Goal: Information Seeking & Learning: Learn about a topic

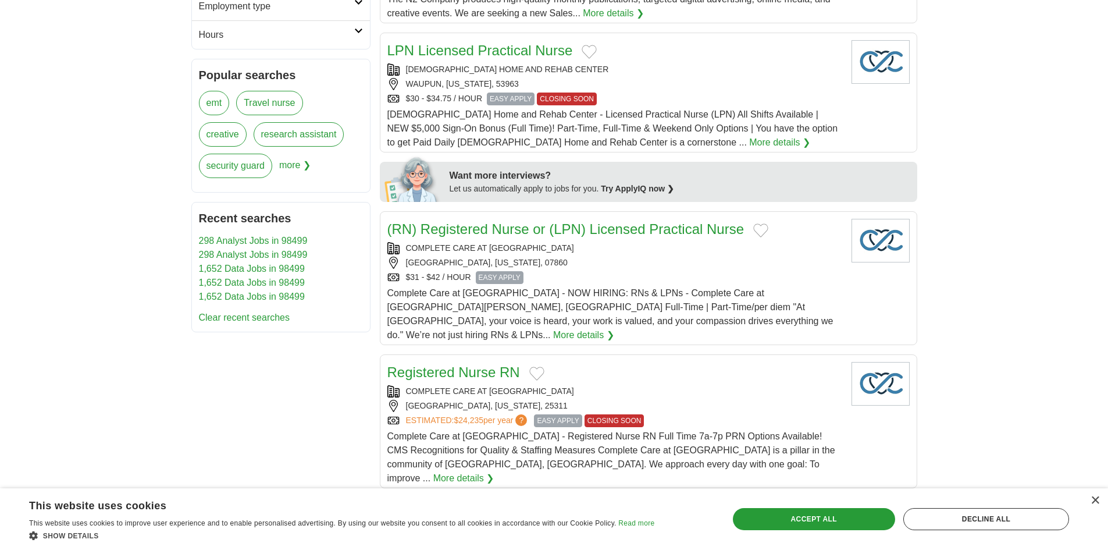
scroll to position [174, 0]
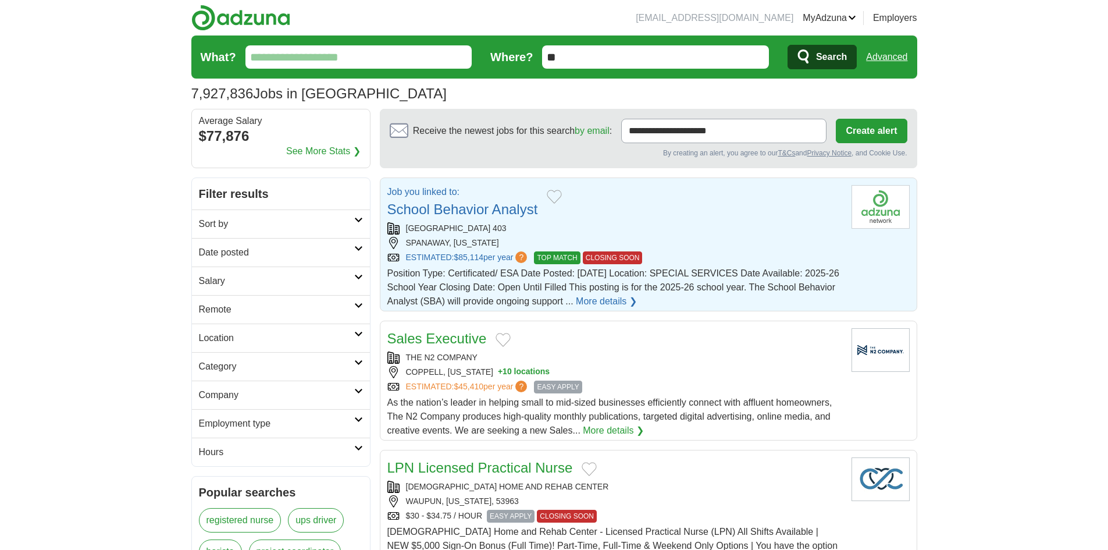
click at [629, 231] on div "BETHEL SCHOOL DISTRICT 403" at bounding box center [614, 228] width 455 height 12
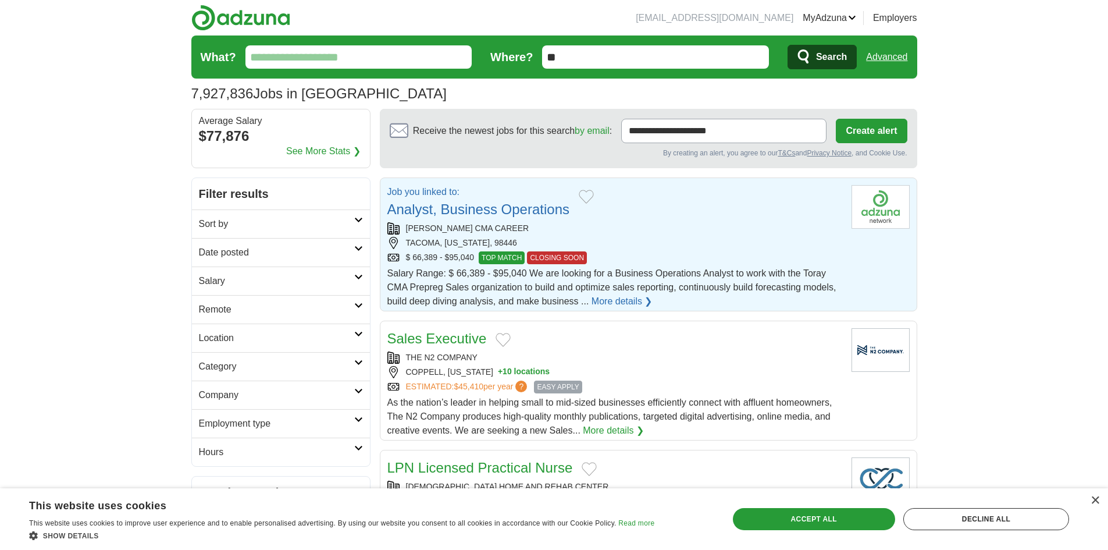
click at [526, 212] on link "Analyst, Business Operations" at bounding box center [478, 209] width 183 height 16
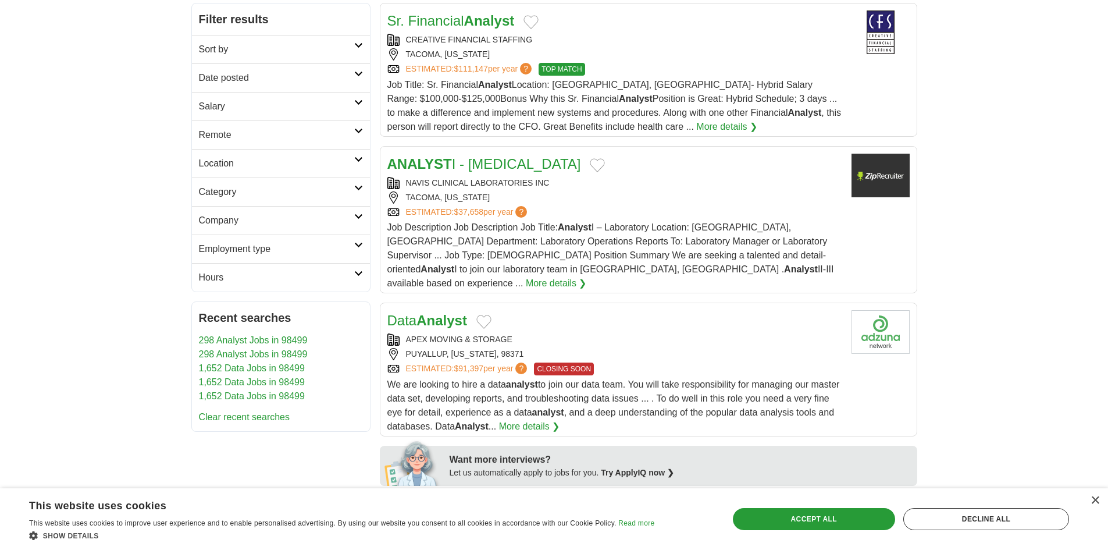
scroll to position [291, 0]
